Goal: Task Accomplishment & Management: Manage account settings

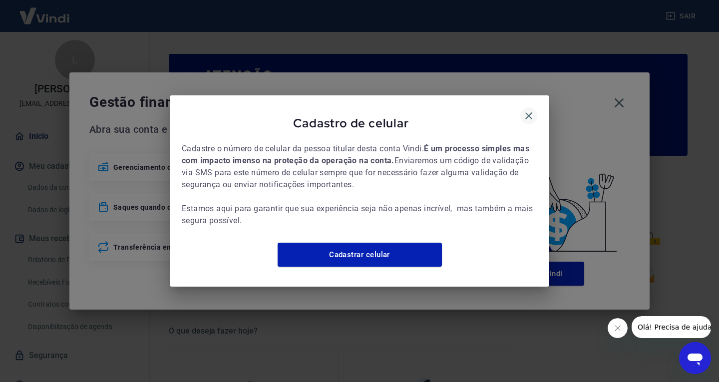
click at [533, 110] on icon "button" at bounding box center [528, 116] width 12 height 12
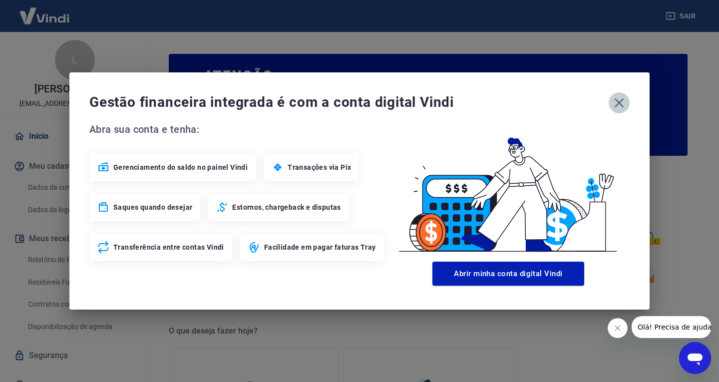
click at [618, 102] on icon "button" at bounding box center [618, 102] width 9 height 9
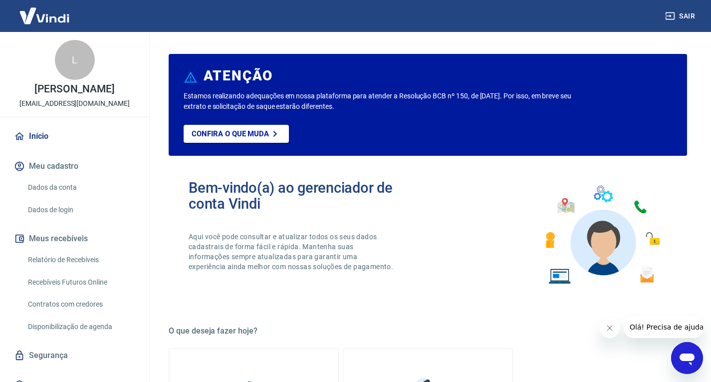
click at [61, 240] on button "Meus recebíveis" at bounding box center [74, 239] width 125 height 22
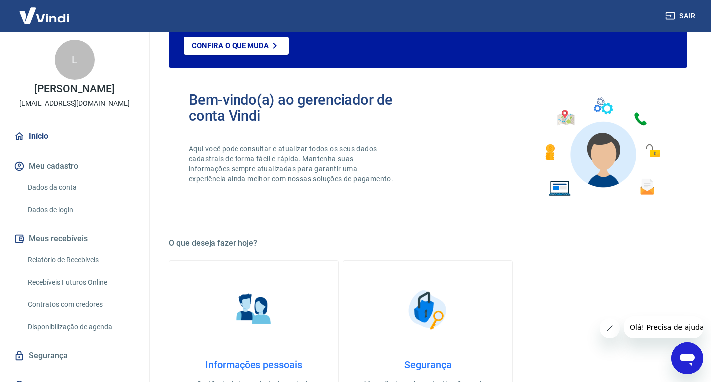
scroll to position [91, 0]
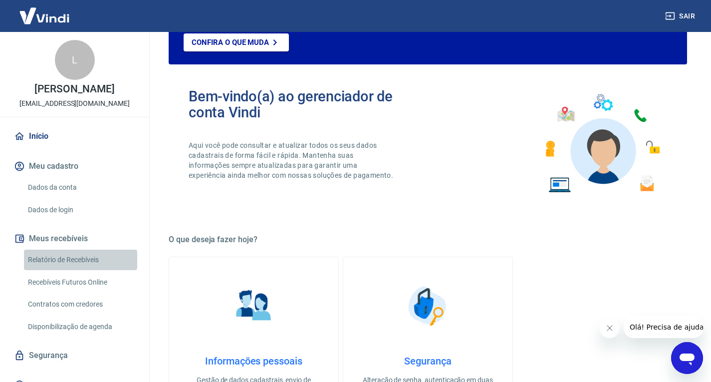
click at [91, 263] on link "Relatório de Recebíveis" at bounding box center [80, 260] width 113 height 20
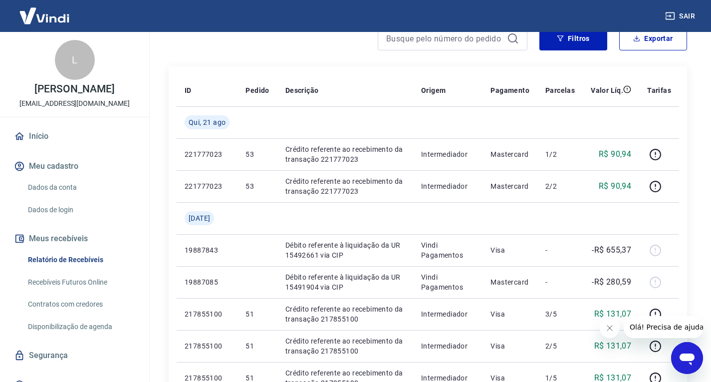
scroll to position [101, 0]
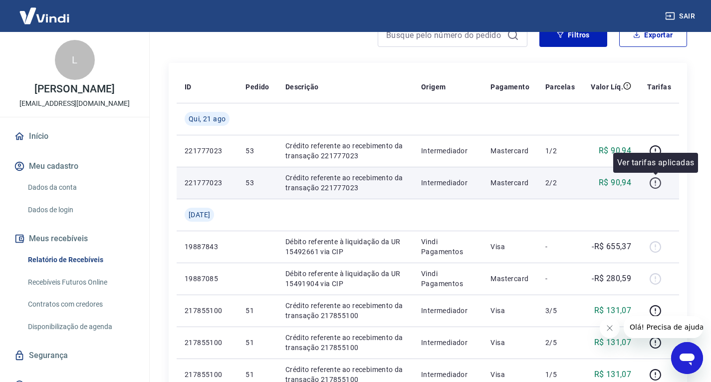
click at [661, 183] on icon "button" at bounding box center [655, 182] width 11 height 11
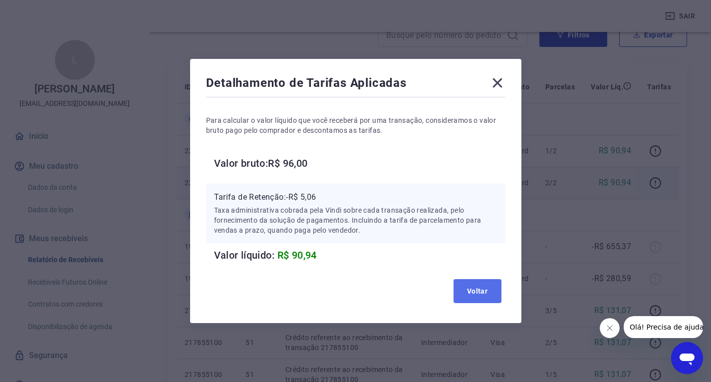
click at [483, 285] on button "Voltar" at bounding box center [478, 291] width 48 height 24
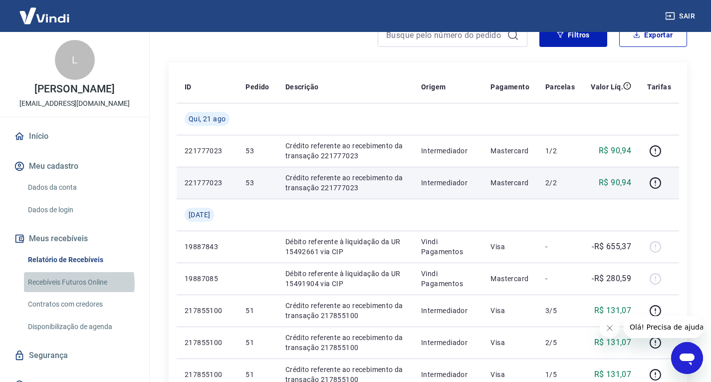
click at [78, 283] on link "Recebíveis Futuros Online" at bounding box center [80, 282] width 113 height 20
click at [677, 15] on button "Sair" at bounding box center [681, 16] width 36 height 18
